Goal: Task Accomplishment & Management: Manage account settings

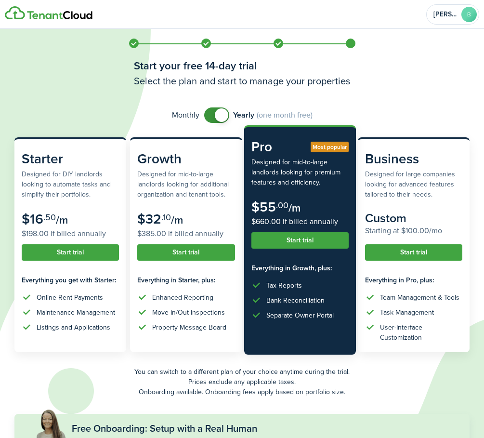
scroll to position [48, 0]
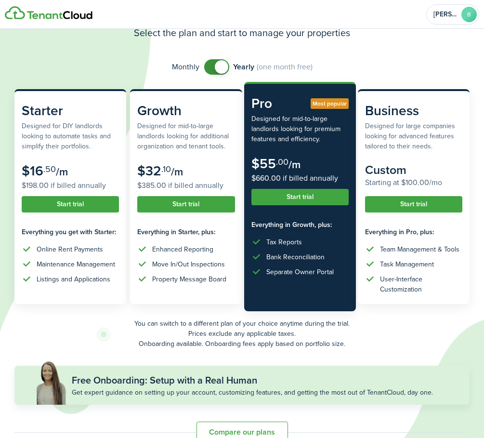
click at [430, 58] on icon at bounding box center [389, 219] width 779 height 438
click at [213, 68] on span at bounding box center [217, 66] width 10 height 15
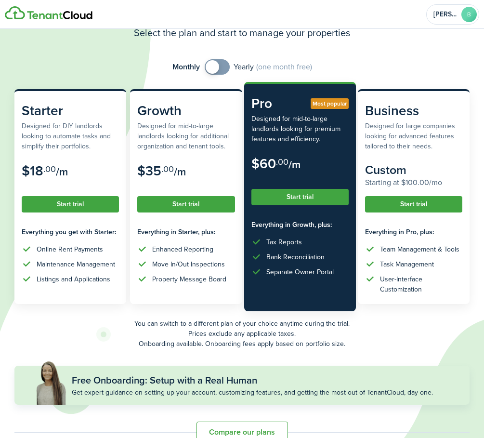
click at [222, 67] on span at bounding box center [217, 66] width 10 height 15
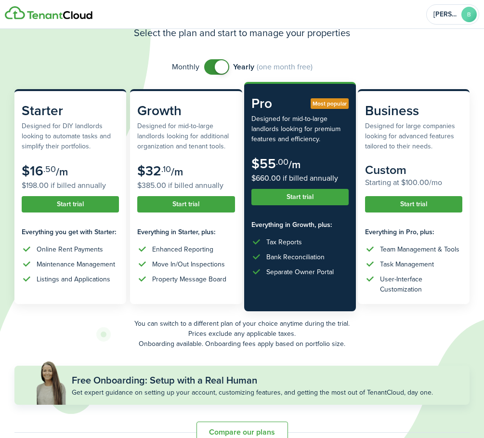
checkbox input "false"
click at [212, 69] on span at bounding box center [217, 66] width 10 height 15
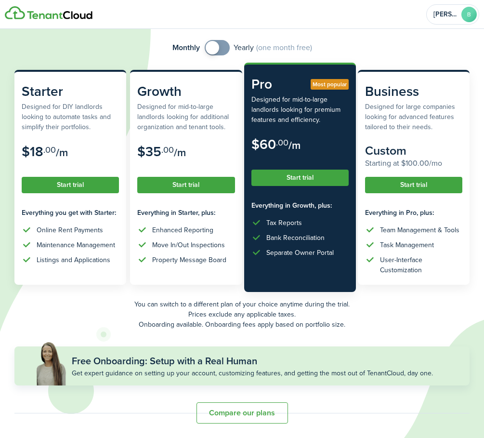
click at [251, 405] on button "Compare our plans" at bounding box center [243, 412] width 92 height 21
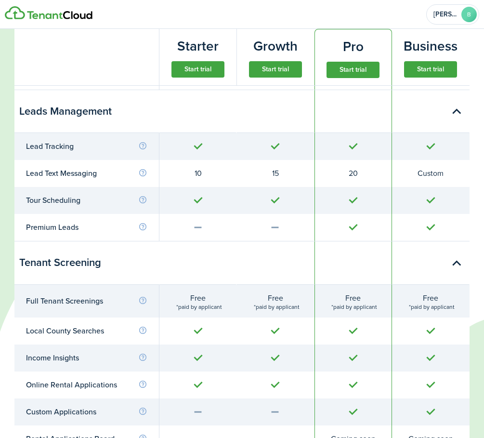
scroll to position [1014, 0]
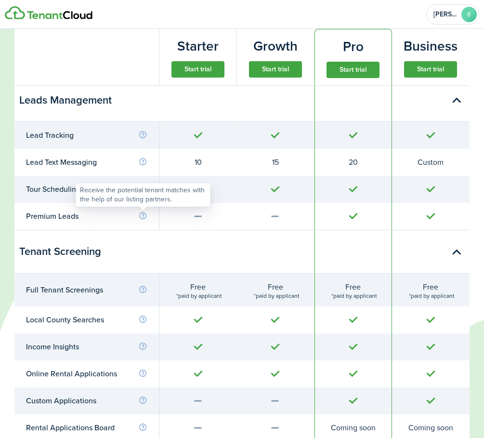
click at [141, 216] on info-icon at bounding box center [142, 216] width 9 height 9
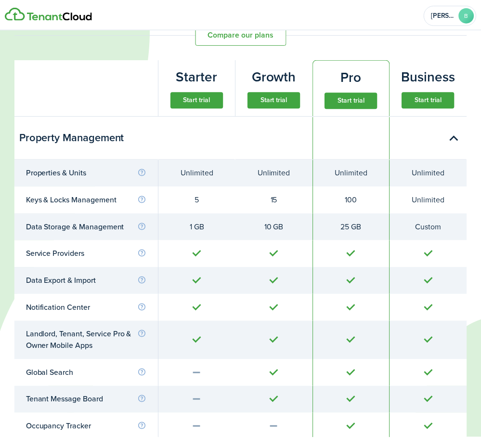
scroll to position [340, 0]
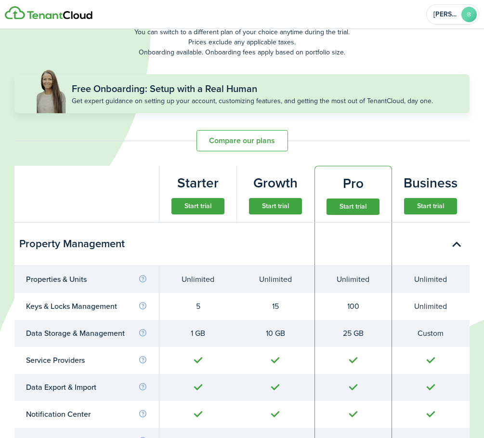
click at [351, 207] on button "Start trial" at bounding box center [353, 207] width 53 height 16
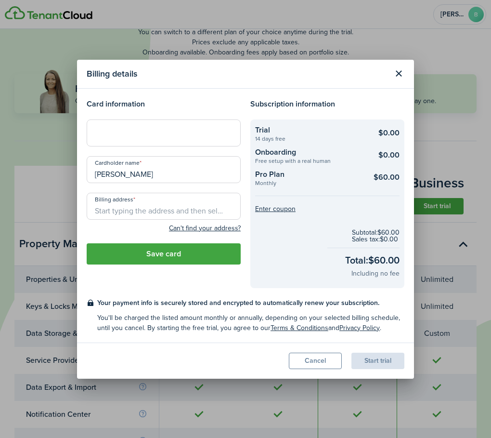
type input "[PERSON_NAME] [PERSON_NAME]"
click at [149, 212] on input "Billing address" at bounding box center [164, 206] width 154 height 27
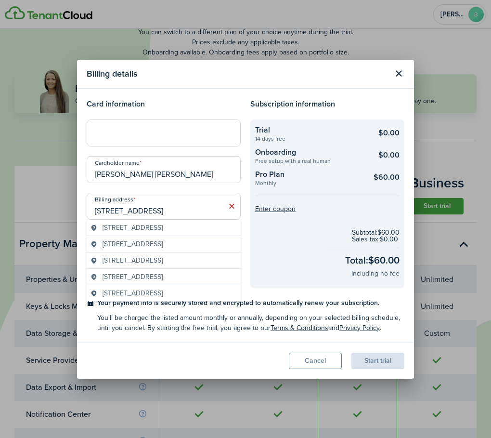
click at [160, 247] on span "[STREET_ADDRESS]" at bounding box center [133, 244] width 60 height 10
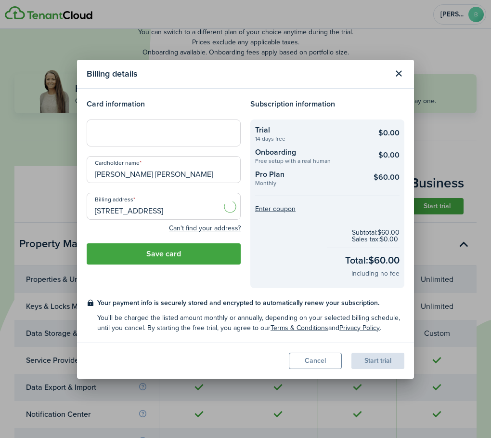
type input "[STREET_ADDRESS]"
click at [178, 255] on button "Save card" at bounding box center [164, 253] width 154 height 21
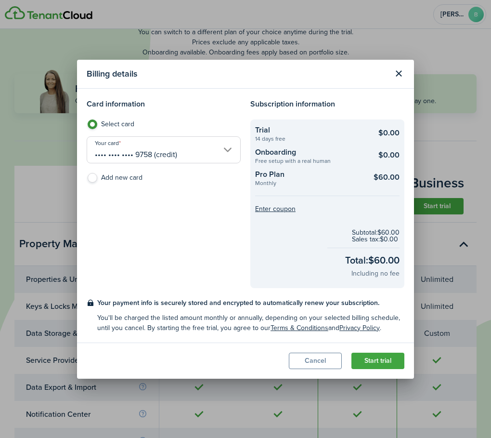
click at [379, 363] on button "Start trial" at bounding box center [378, 361] width 53 height 16
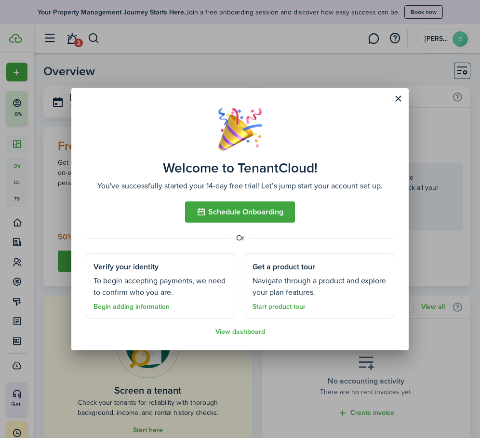
click at [396, 99] on button "Close modal" at bounding box center [398, 99] width 16 height 16
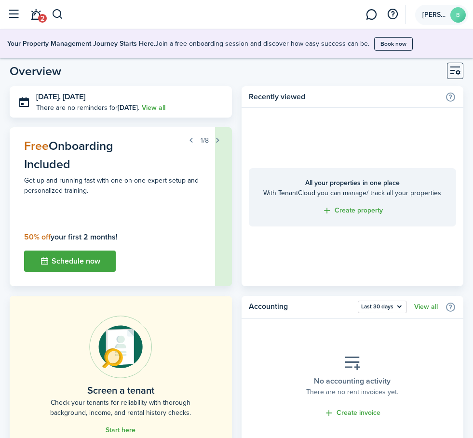
click at [434, 18] on span "[PERSON_NAME]" at bounding box center [434, 15] width 24 height 7
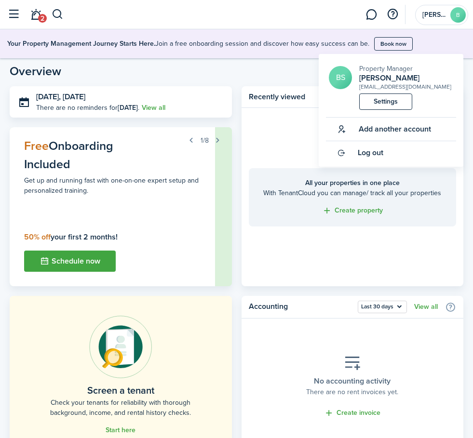
click at [389, 101] on link "Settings" at bounding box center [385, 101] width 53 height 16
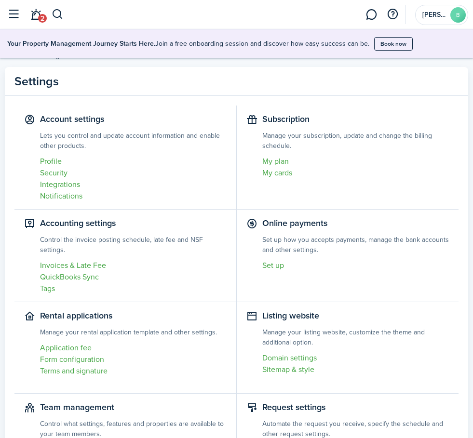
scroll to position [25, 0]
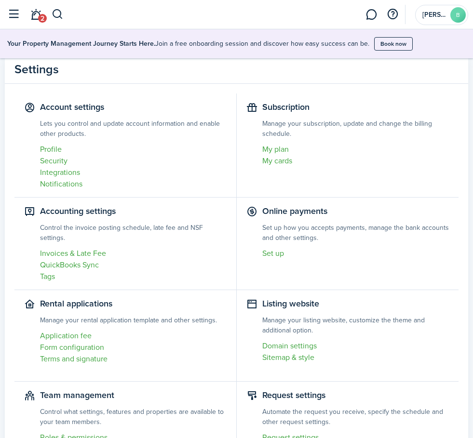
click at [117, 432] on link "Roles & permissions" at bounding box center [133, 438] width 186 height 12
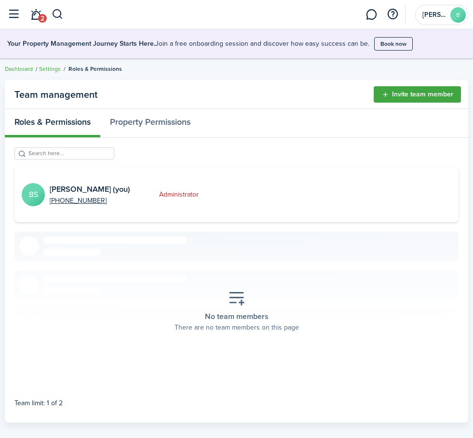
click at [402, 90] on button "Invite team member" at bounding box center [416, 94] width 87 height 16
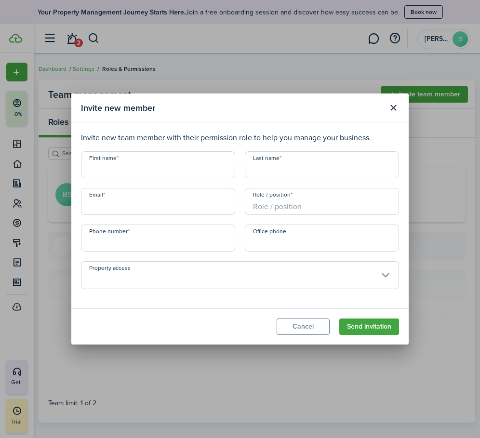
click at [133, 168] on input "First name" at bounding box center [158, 164] width 154 height 27
type input "[PERSON_NAME]"
click at [120, 212] on input "Email" at bounding box center [158, 201] width 154 height 27
type input "[PERSON_NAME][EMAIL_ADDRESS][DOMAIN_NAME]"
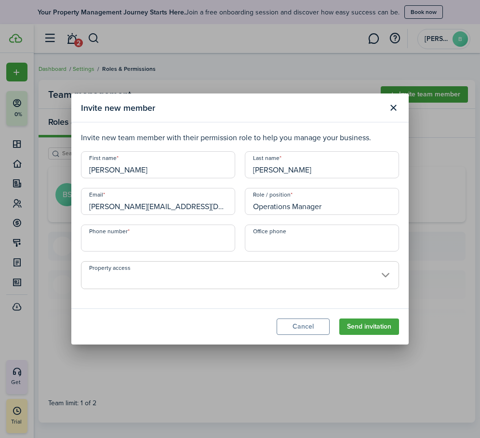
type input "Operations Manager"
click at [133, 245] on input "+1" at bounding box center [158, 238] width 154 height 27
type input "[PHONE_NUMBER]"
click at [192, 277] on span at bounding box center [239, 280] width 317 height 16
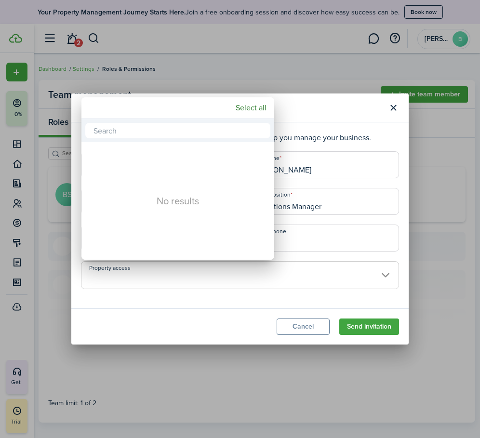
click at [312, 292] on div at bounding box center [240, 219] width 634 height 592
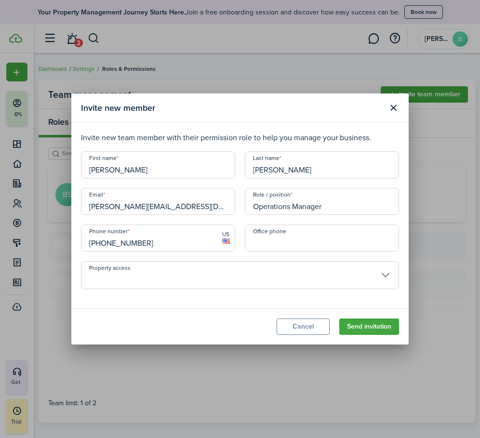
click at [357, 327] on button "Send invitation" at bounding box center [369, 327] width 60 height 16
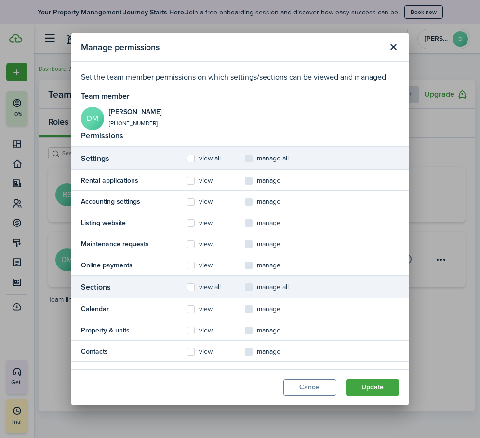
click at [250, 158] on control-checkbox "manage all" at bounding box center [274, 159] width 58 height 12
click at [193, 161] on label "view all" at bounding box center [204, 159] width 34 height 8
click at [187, 159] on input "view all" at bounding box center [186, 159] width 0 height 0
checkbox input "true"
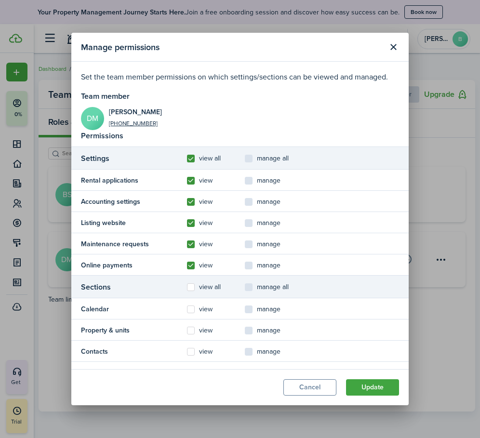
checkbox input "true"
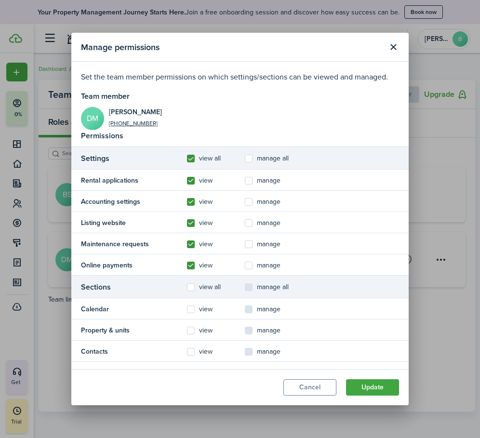
click at [190, 290] on label "view all" at bounding box center [204, 287] width 34 height 8
click at [187, 288] on input "view all" at bounding box center [186, 287] width 0 height 0
checkbox input "true"
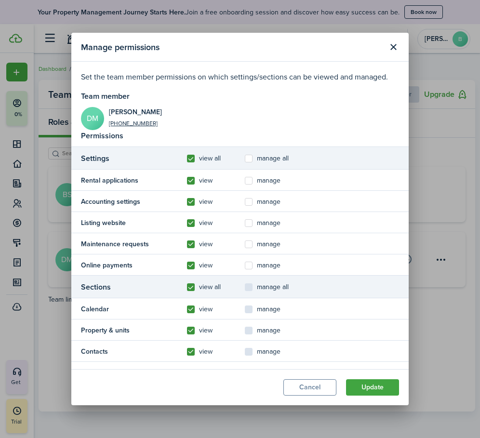
checkbox input "true"
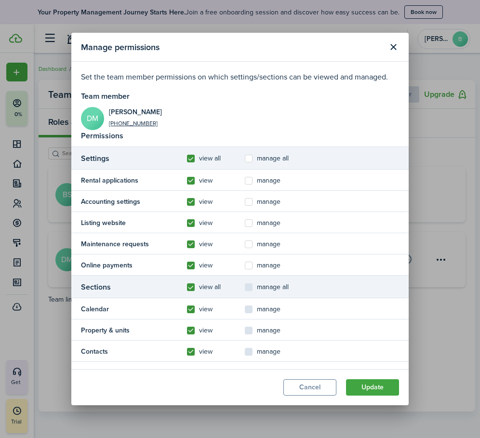
checkbox input "true"
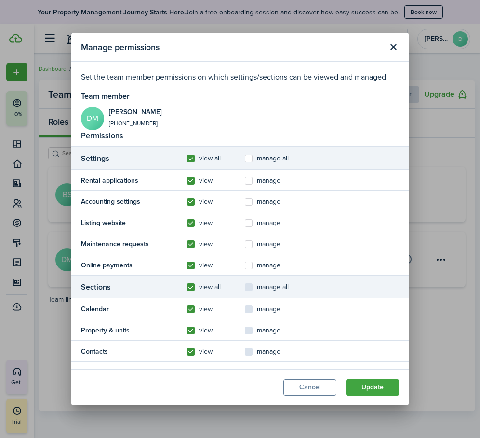
checkbox input "true"
click at [249, 155] on label "manage all" at bounding box center [267, 159] width 44 height 8
click at [245, 159] on input "manage all" at bounding box center [244, 159] width 0 height 0
checkbox input "true"
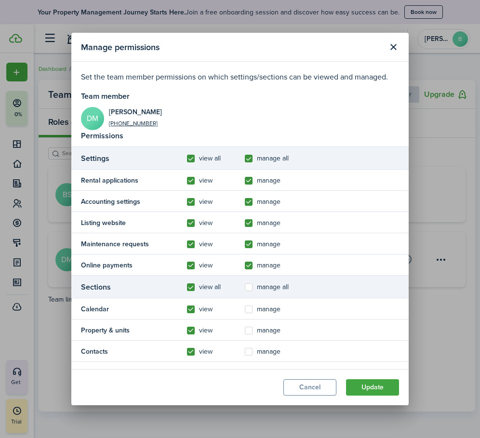
checkbox input "true"
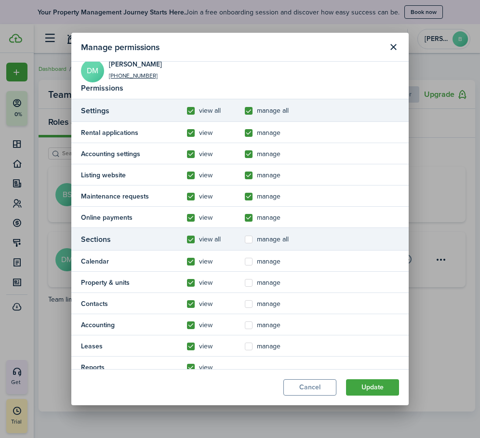
scroll to position [48, 0]
click at [247, 236] on label "manage all" at bounding box center [267, 239] width 44 height 8
click at [245, 287] on input "manage all" at bounding box center [244, 287] width 0 height 0
checkbox input "true"
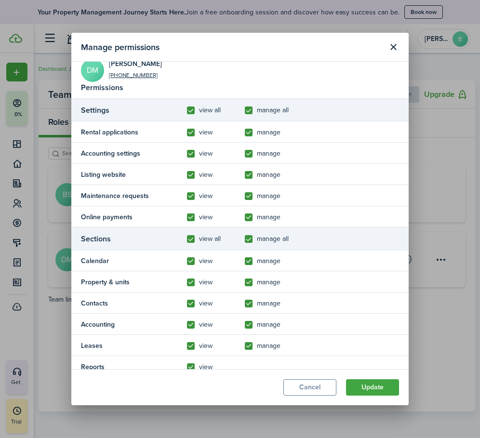
checkbox input "true"
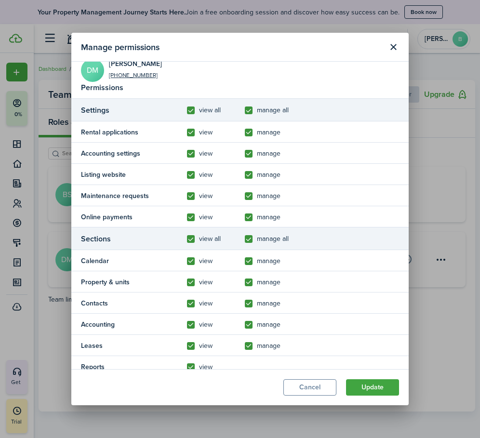
radio input "true"
checkbox input "true"
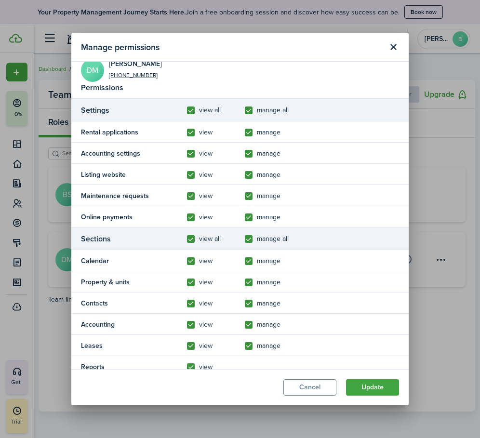
checkbox input "true"
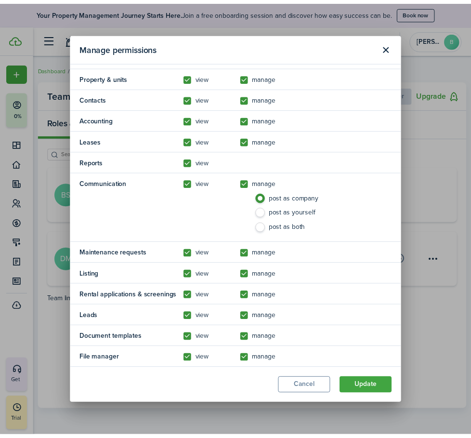
scroll to position [263, 0]
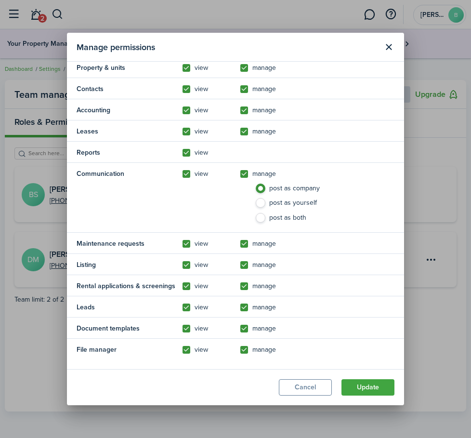
click at [373, 385] on button "Update" at bounding box center [368, 387] width 53 height 16
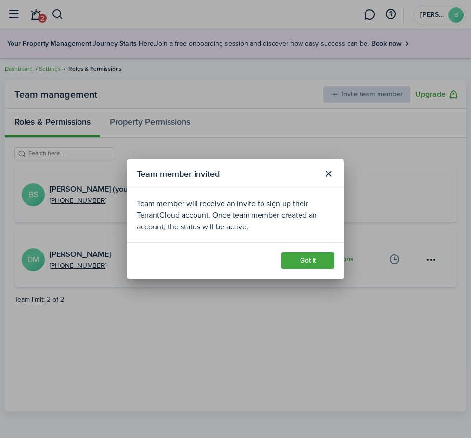
click at [308, 264] on button "Got it" at bounding box center [307, 260] width 53 height 16
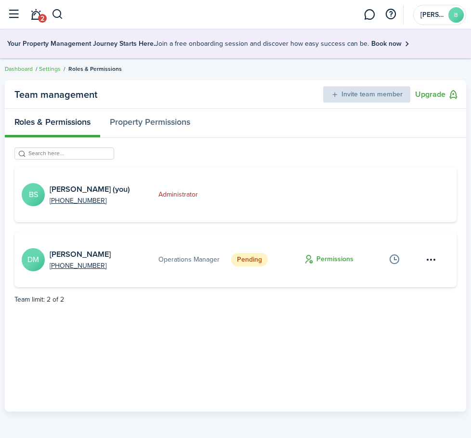
click at [14, 12] on button "button" at bounding box center [13, 14] width 18 height 18
drag, startPoint x: 277, startPoint y: 75, endPoint x: 243, endPoint y: 61, distance: 37.0
click at [277, 75] on team-management-layout "Team management Invite team member Upgrade Roles & Permissions Property Permiss…" at bounding box center [235, 245] width 471 height 341
